Goal: Information Seeking & Learning: Understand process/instructions

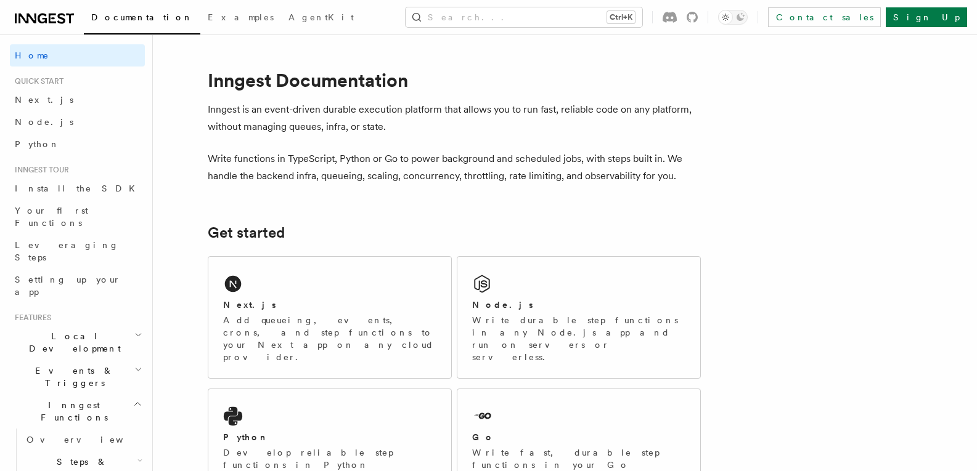
click at [278, 275] on div "Next.js Add queueing, events, crons, and step functions to your Next app on any…" at bounding box center [329, 317] width 243 height 121
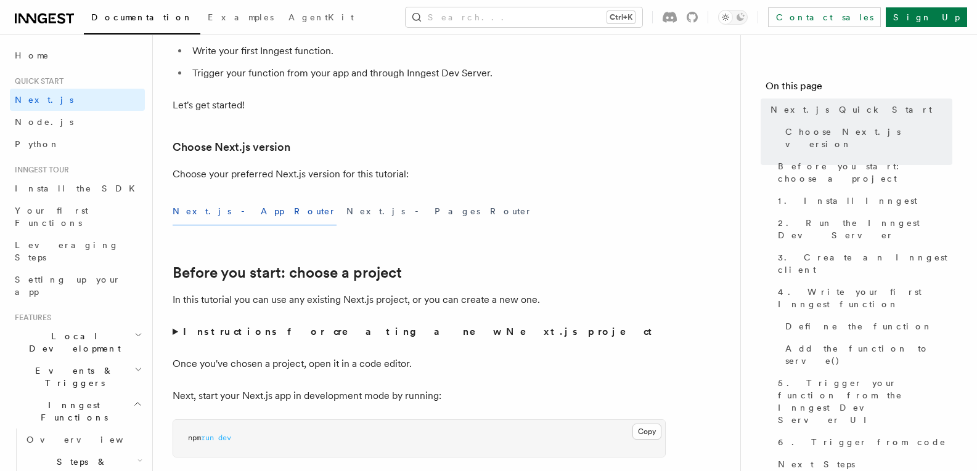
scroll to position [207, 0]
click at [200, 206] on button "Next.js - App Router" at bounding box center [255, 211] width 164 height 28
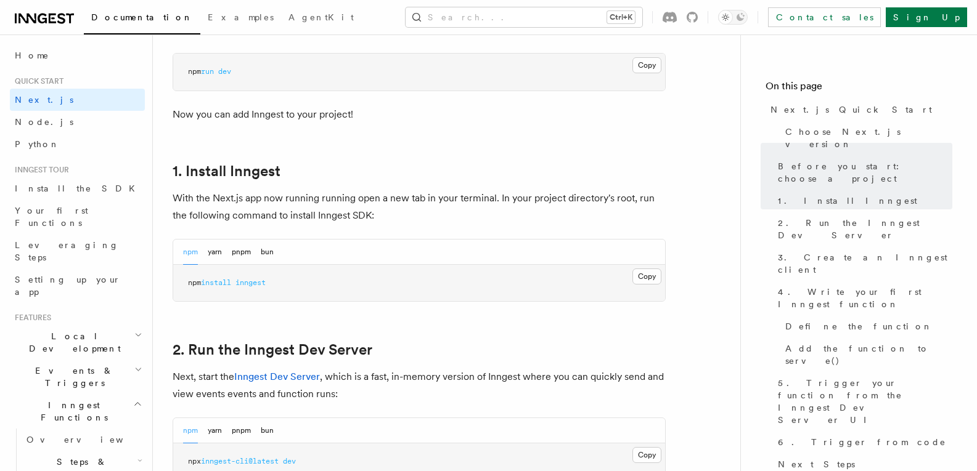
scroll to position [621, 0]
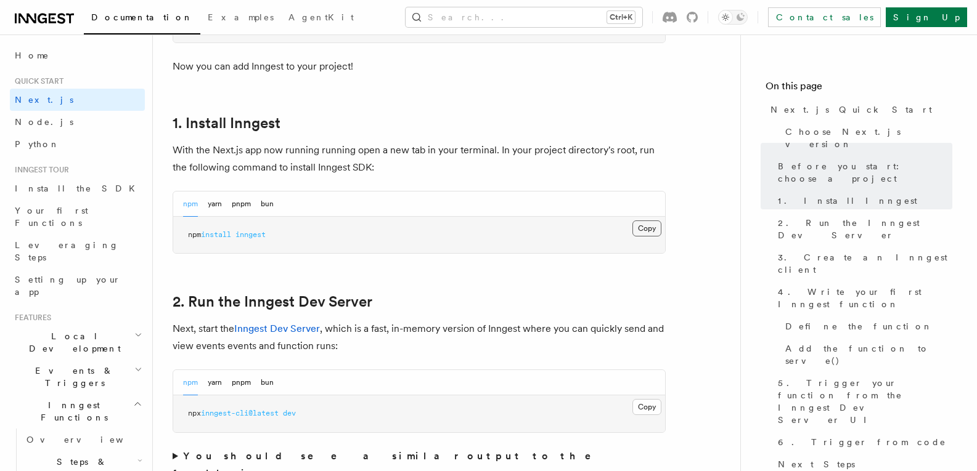
click at [650, 235] on button "Copy Copied" at bounding box center [646, 229] width 29 height 16
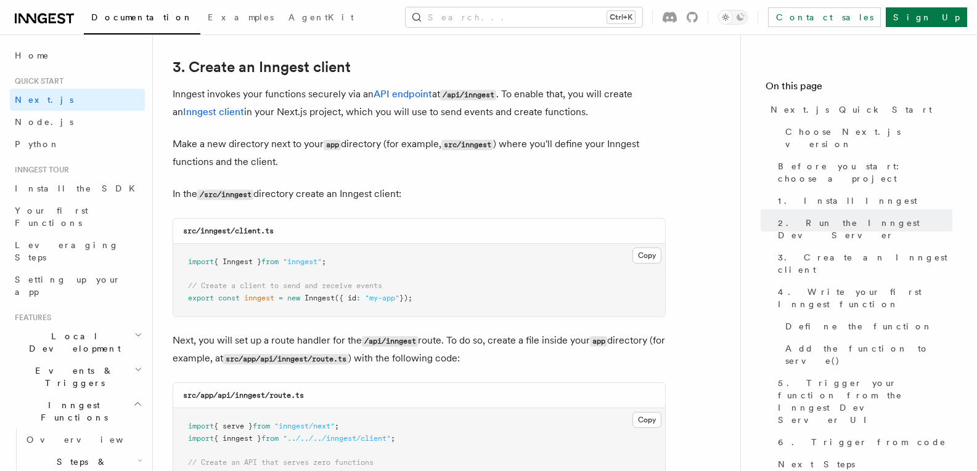
scroll to position [1446, 0]
click at [651, 254] on button "Copy Copied" at bounding box center [646, 256] width 29 height 16
click at [653, 260] on button "Copy Copied" at bounding box center [646, 256] width 29 height 16
click at [645, 256] on button "Copy Copied" at bounding box center [646, 256] width 29 height 16
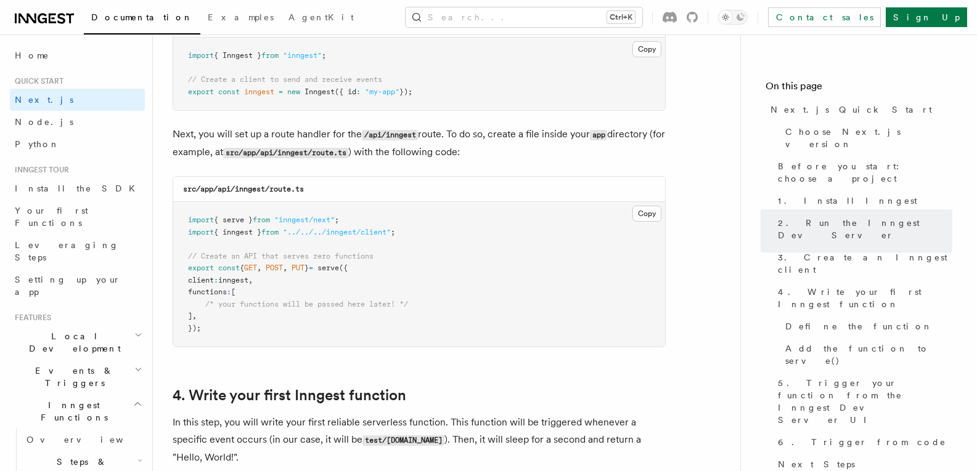
scroll to position [1653, 0]
click at [651, 209] on button "Copy Copied" at bounding box center [646, 213] width 29 height 16
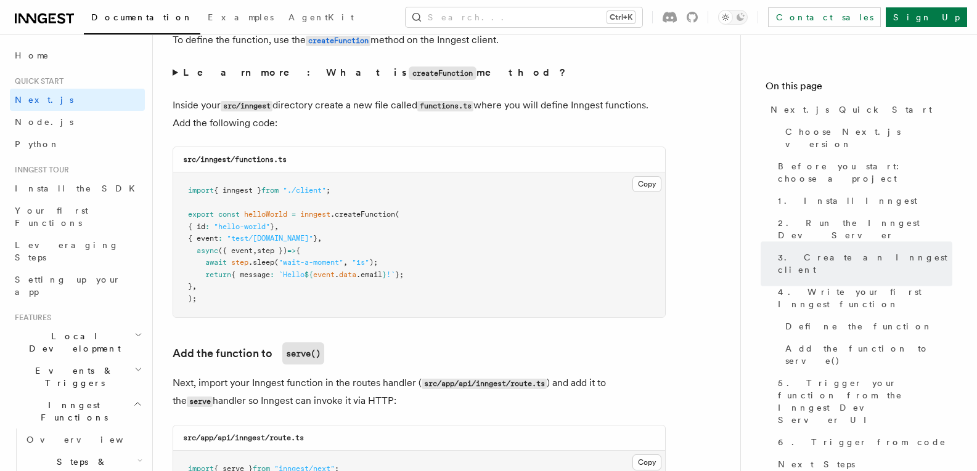
scroll to position [2140, 0]
click at [643, 187] on button "Copy Copied" at bounding box center [646, 184] width 29 height 16
click at [632, 176] on button "Copy Copied" at bounding box center [646, 184] width 29 height 16
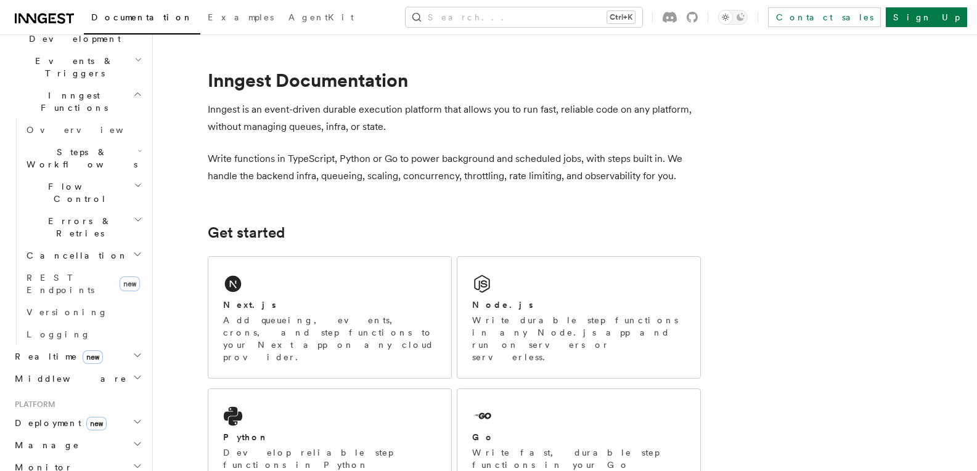
scroll to position [539, 0]
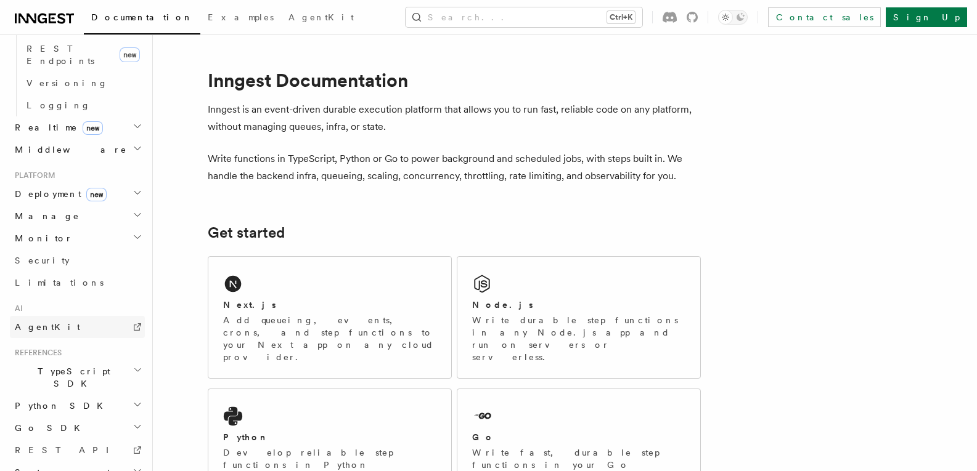
click at [61, 316] on link "AgentKit" at bounding box center [77, 327] width 135 height 22
